Goal: Task Accomplishment & Management: Manage account settings

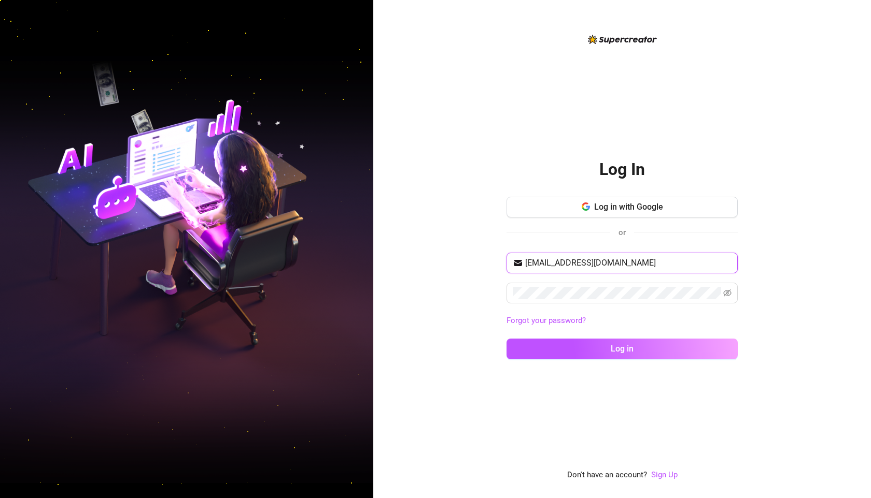
click at [586, 264] on input "[EMAIL_ADDRESS][DOMAIN_NAME]" at bounding box center [628, 263] width 206 height 12
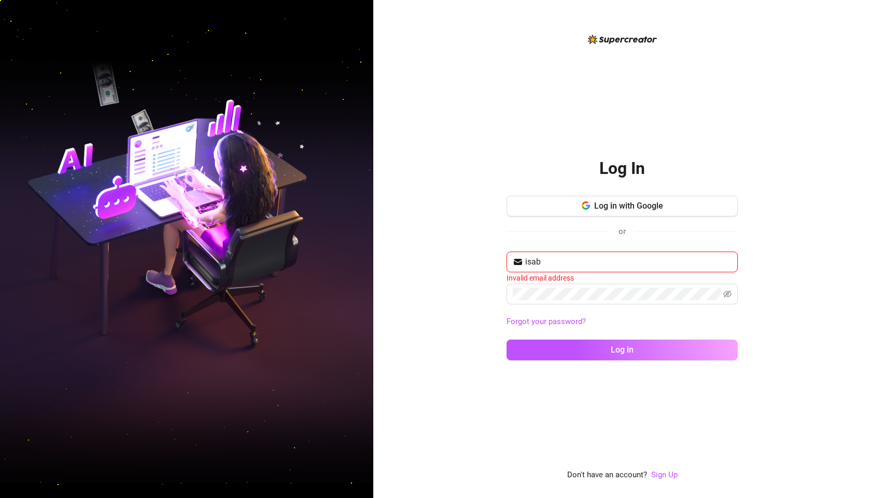
type input "[EMAIL_ADDRESS][DOMAIN_NAME]"
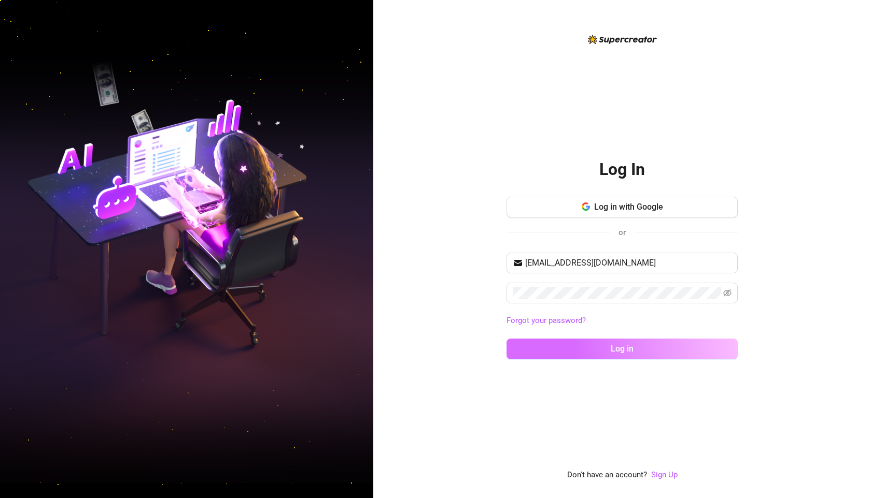
click at [695, 346] on button "Log in" at bounding box center [621, 349] width 231 height 21
